Goal: Information Seeking & Learning: Find specific fact

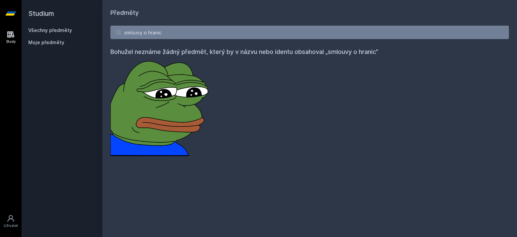
type input "smlouvy o hranic"
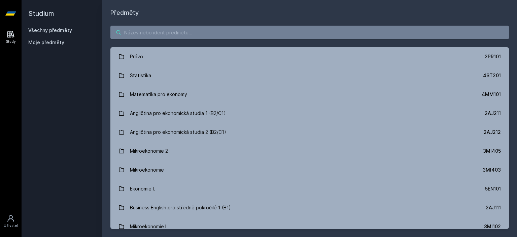
click at [214, 34] on input "search" at bounding box center [309, 32] width 398 height 13
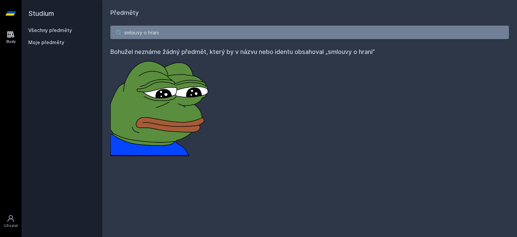
type input "smlouvy o hrani"
